Goal: Task Accomplishment & Management: Use online tool/utility

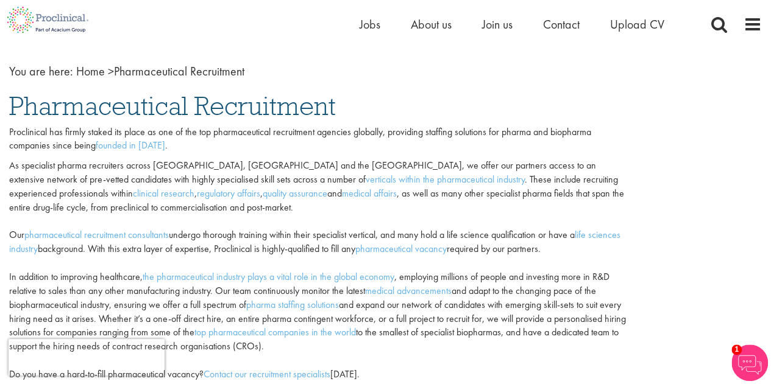
scroll to position [46, 0]
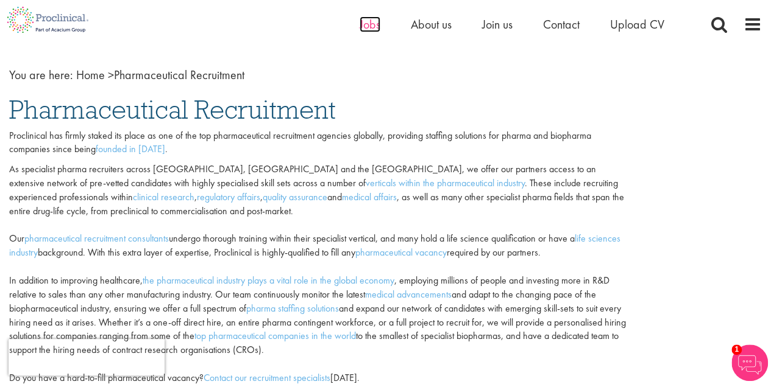
click at [374, 20] on span "Jobs" at bounding box center [369, 24] width 21 height 16
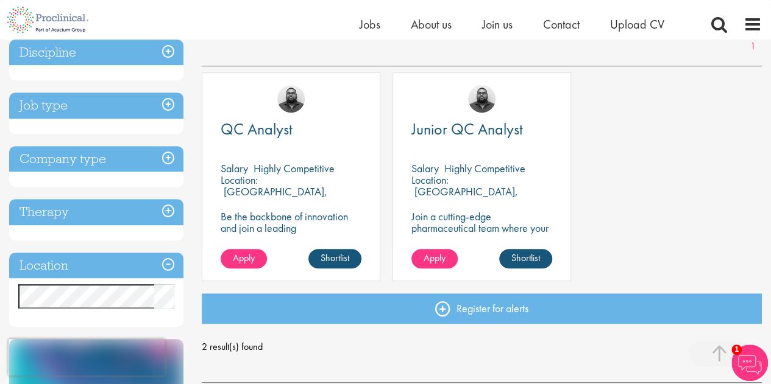
scroll to position [199, 0]
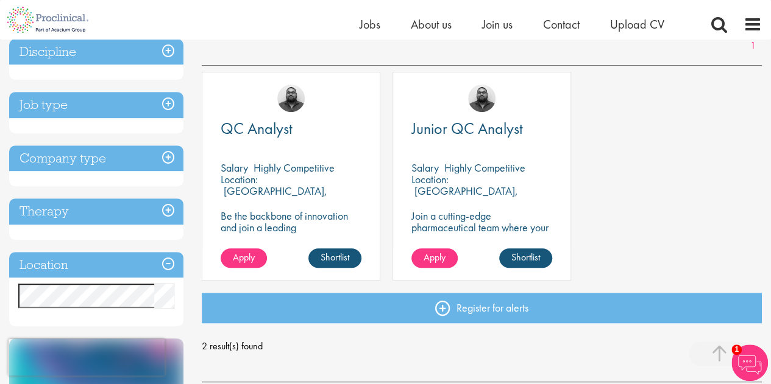
click at [308, 196] on div "Location: [GEOGRAPHIC_DATA], [GEOGRAPHIC_DATA]" at bounding box center [291, 186] width 141 height 24
click at [343, 265] on link "Shortlist" at bounding box center [334, 258] width 53 height 19
click at [343, 265] on link "Shortlisted" at bounding box center [329, 258] width 63 height 19
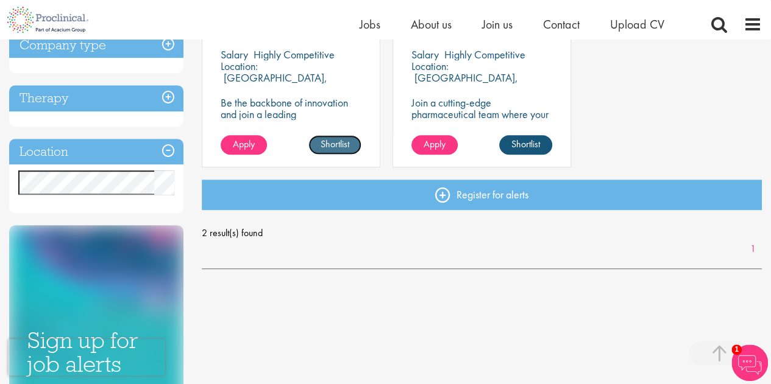
scroll to position [313, 0]
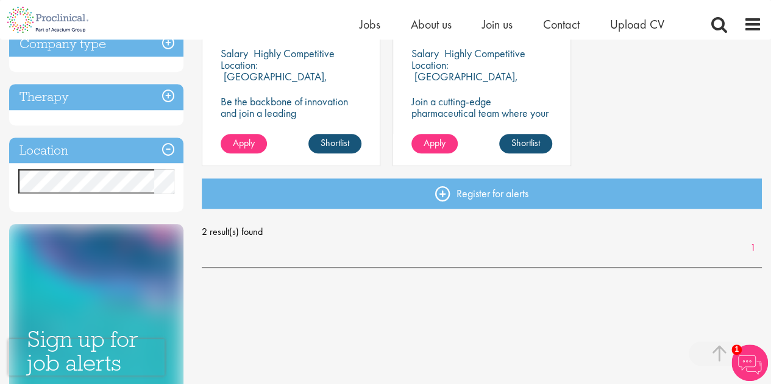
click at [280, 81] on div "Location: [GEOGRAPHIC_DATA], [GEOGRAPHIC_DATA]" at bounding box center [291, 71] width 141 height 24
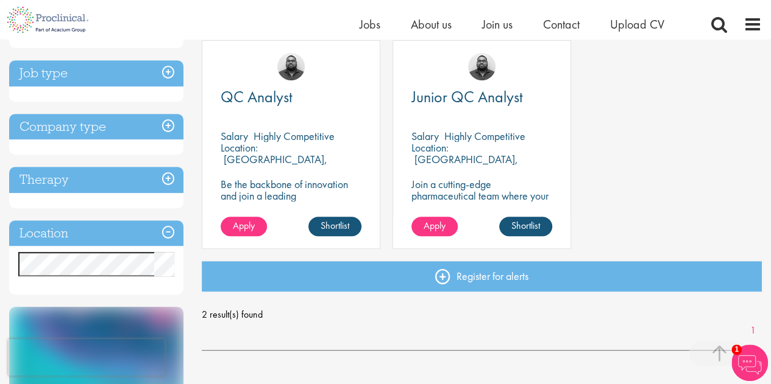
scroll to position [227, 0]
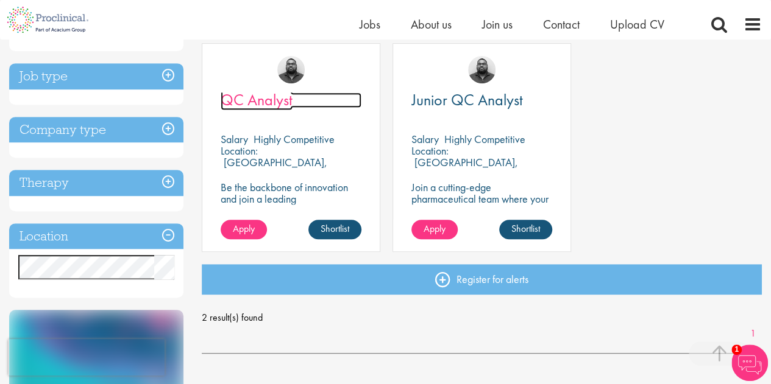
click at [272, 103] on span "QC Analyst" at bounding box center [257, 100] width 72 height 21
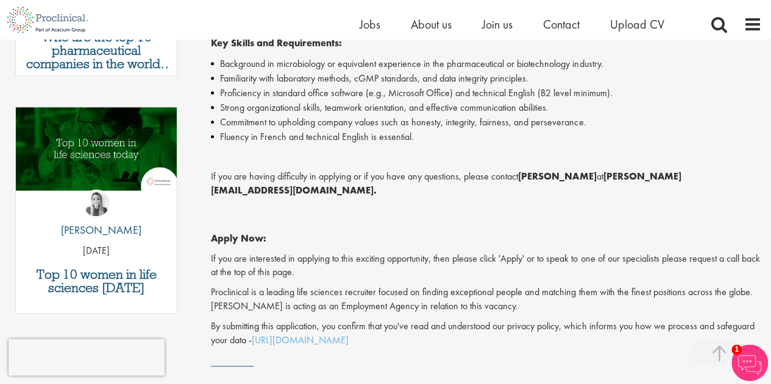
scroll to position [575, 0]
